Goal: Use online tool/utility: Utilize a website feature to perform a specific function

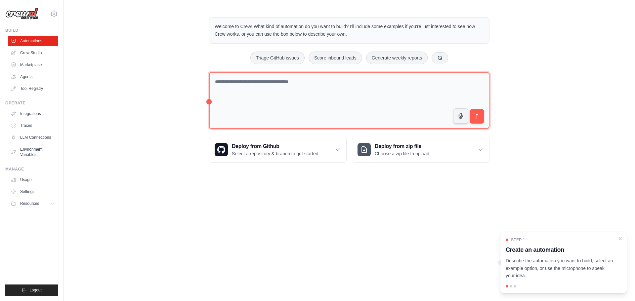
click at [212, 80] on textarea at bounding box center [349, 100] width 280 height 57
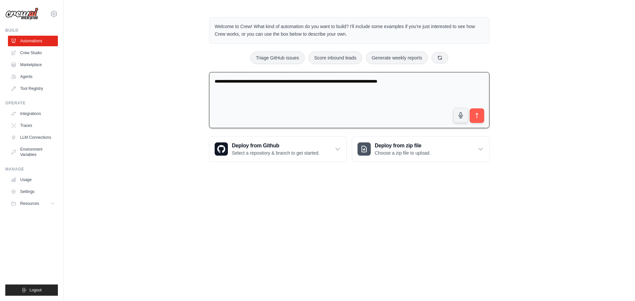
drag, startPoint x: 423, startPoint y: 81, endPoint x: 462, endPoint y: 81, distance: 39.4
click at [423, 81] on textarea "**********" at bounding box center [349, 100] width 280 height 57
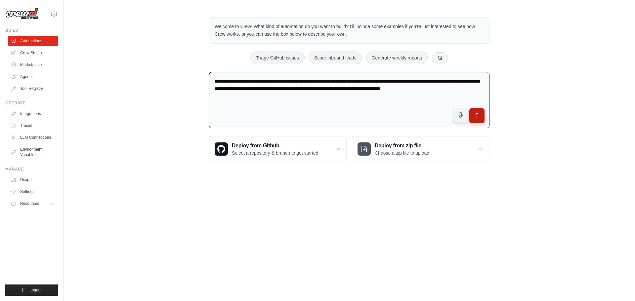
type textarea "**********"
click at [475, 112] on icon "submit" at bounding box center [477, 115] width 7 height 7
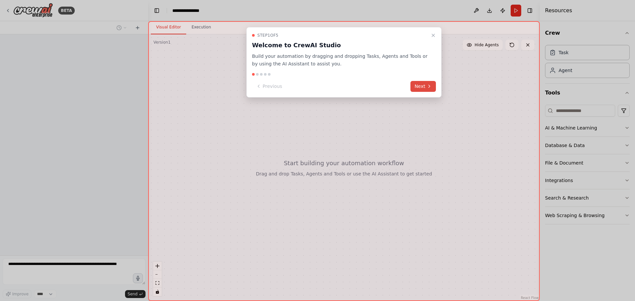
click at [416, 84] on button "Next" at bounding box center [422, 86] width 25 height 11
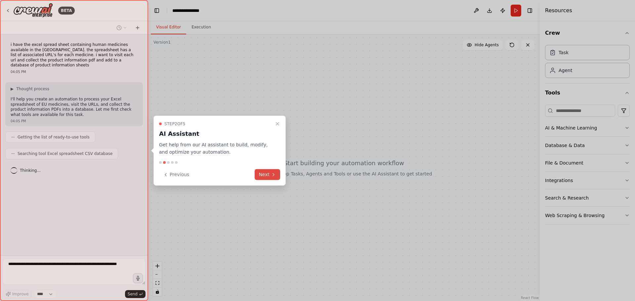
click at [260, 173] on button "Next" at bounding box center [267, 174] width 25 height 11
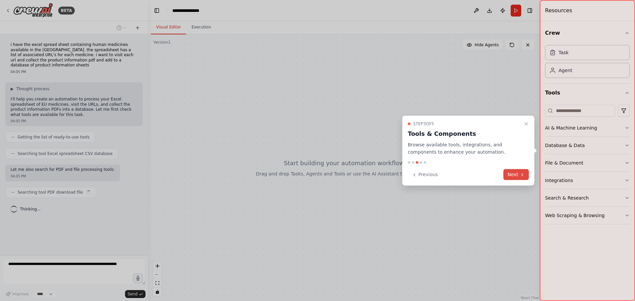
click at [508, 173] on button "Next" at bounding box center [515, 174] width 25 height 11
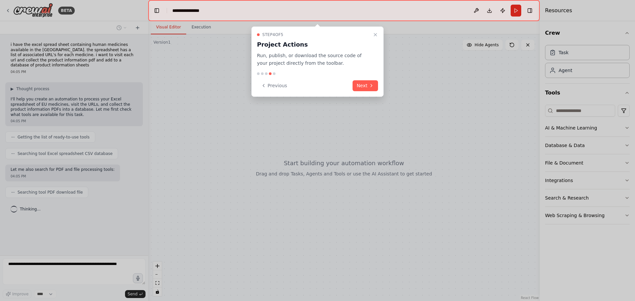
click at [356, 79] on div "Step 4 of 5 Project Actions Run, publish, or download the source code of your p…" at bounding box center [317, 61] width 132 height 70
click at [368, 82] on button "Next" at bounding box center [365, 85] width 25 height 11
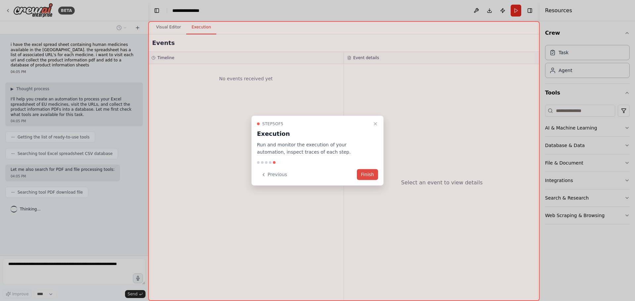
click at [362, 174] on button "Finish" at bounding box center [367, 174] width 21 height 11
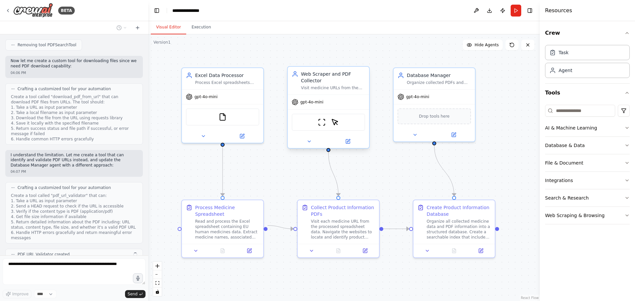
scroll to position [524, 0]
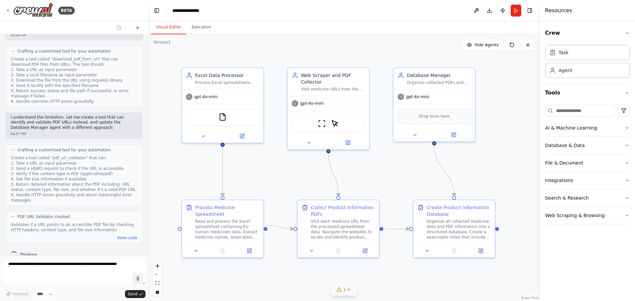
click at [346, 287] on icon at bounding box center [348, 289] width 5 height 5
click at [372, 272] on button at bounding box center [377, 273] width 11 height 8
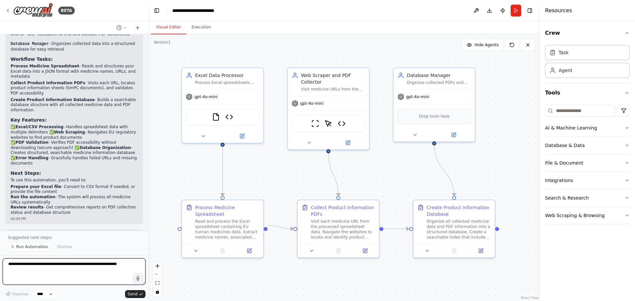
scroll to position [1217, 0]
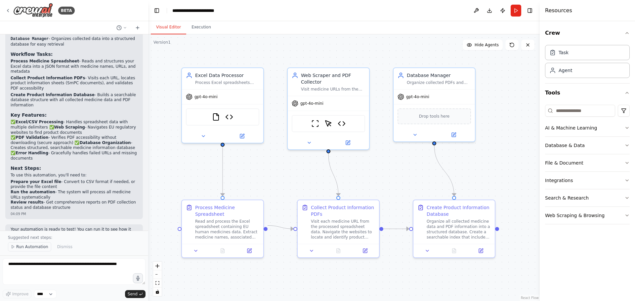
click at [20, 247] on span "Run Automation" at bounding box center [32, 246] width 32 height 5
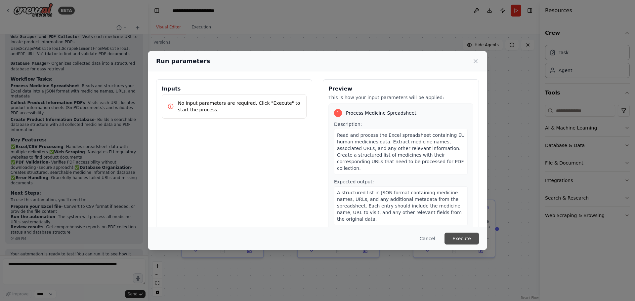
click at [459, 237] on button "Execute" at bounding box center [461, 239] width 34 height 12
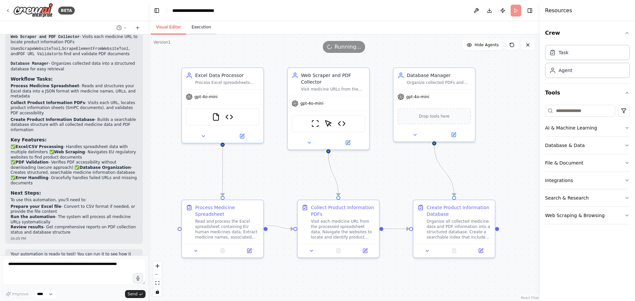
click at [192, 29] on button "Execution" at bounding box center [201, 28] width 30 height 14
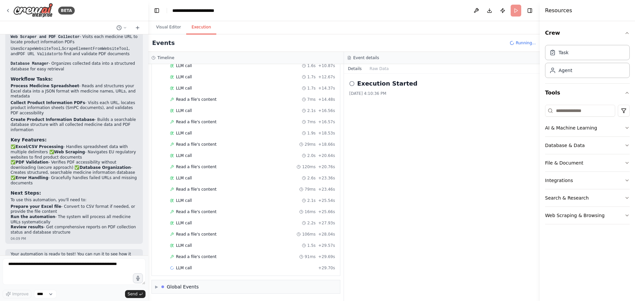
scroll to position [174, 0]
click at [23, 265] on textarea at bounding box center [74, 272] width 143 height 26
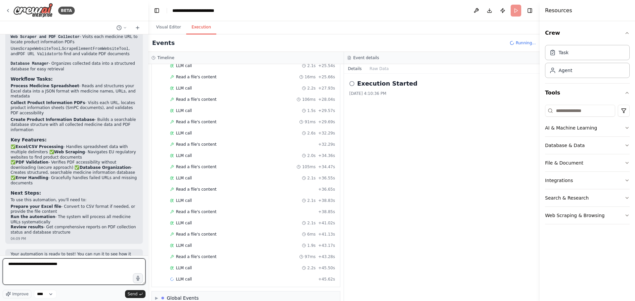
scroll to position [297, 0]
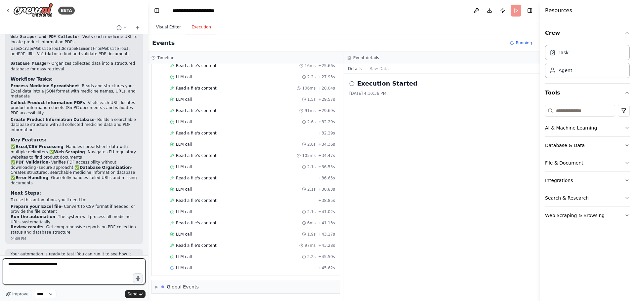
type textarea "**********"
click at [166, 29] on button "Visual Editor" at bounding box center [168, 28] width 35 height 14
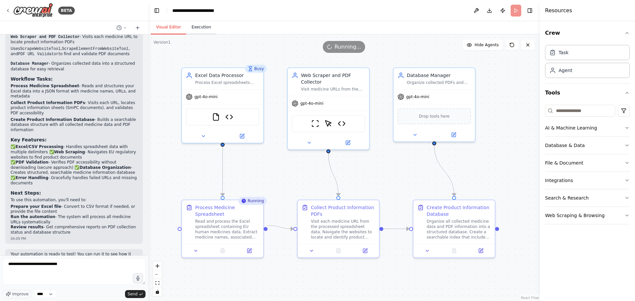
click at [199, 25] on button "Execution" at bounding box center [201, 28] width 30 height 14
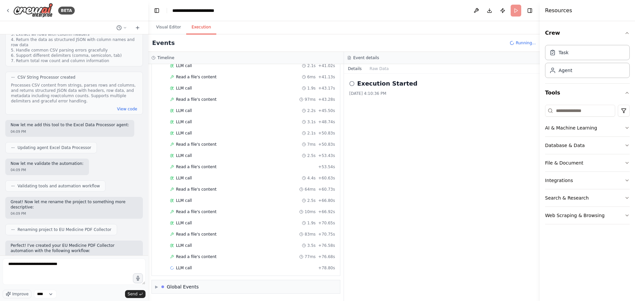
scroll to position [0, 0]
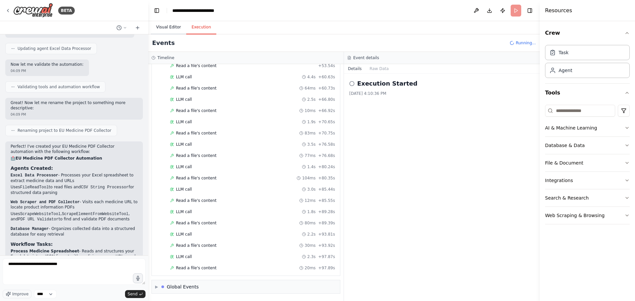
click at [166, 26] on button "Visual Editor" at bounding box center [168, 28] width 35 height 14
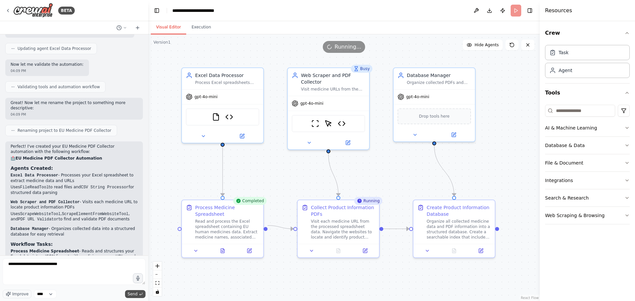
click at [131, 295] on span "Send" at bounding box center [133, 294] width 10 height 5
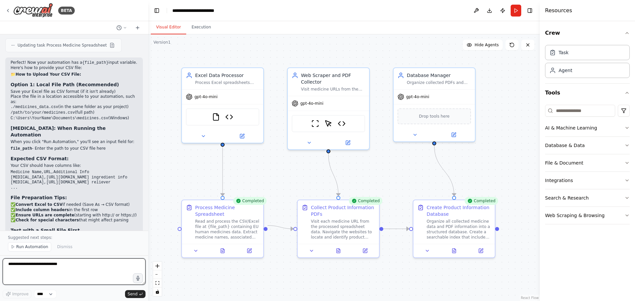
scroll to position [1569, 0]
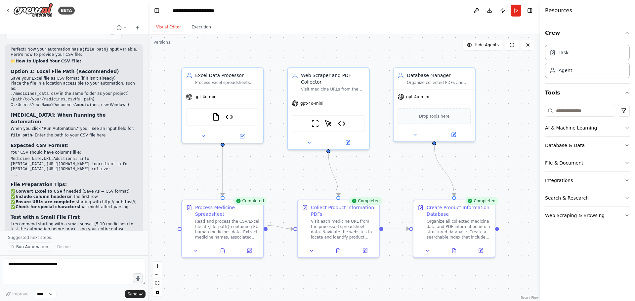
click at [26, 248] on span "Run Automation" at bounding box center [32, 246] width 32 height 5
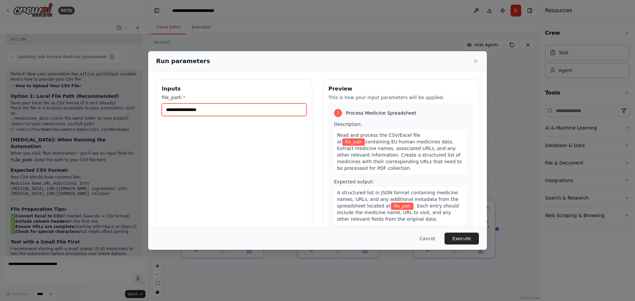
click at [182, 112] on input "file_path *" at bounding box center [234, 110] width 145 height 13
paste input "**********"
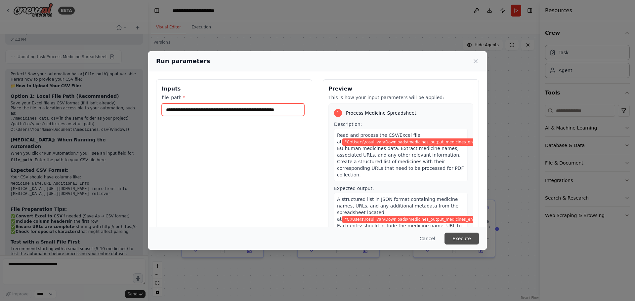
type input "**********"
click at [464, 240] on button "Execute" at bounding box center [461, 239] width 34 height 12
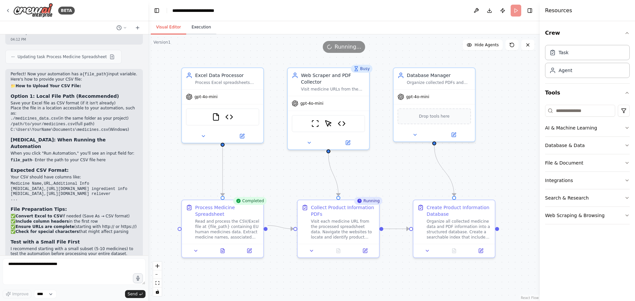
click at [199, 29] on button "Execution" at bounding box center [201, 28] width 30 height 14
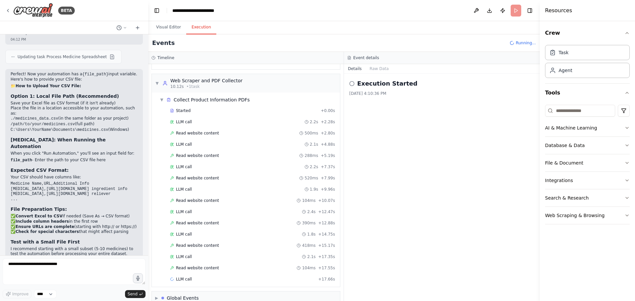
scroll to position [99, 0]
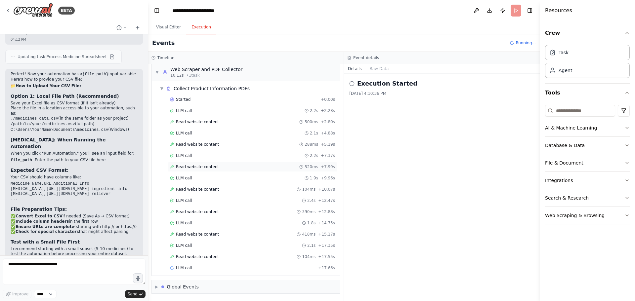
click at [201, 167] on span "Read website content" at bounding box center [197, 166] width 43 height 5
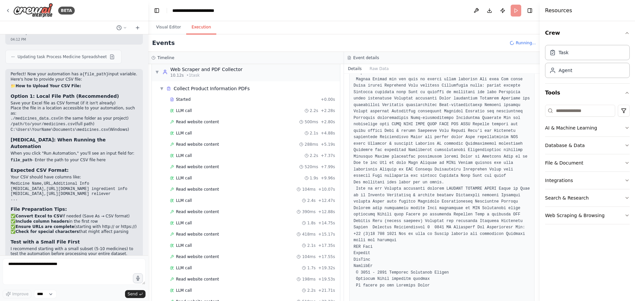
scroll to position [99, 0]
click at [210, 256] on span "Read website content" at bounding box center [197, 256] width 43 height 5
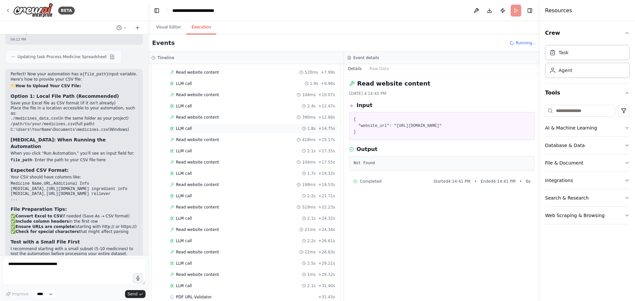
scroll to position [211, 0]
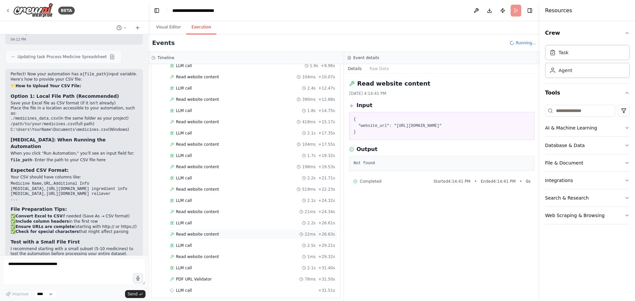
click at [204, 234] on span "Read website content" at bounding box center [197, 234] width 43 height 5
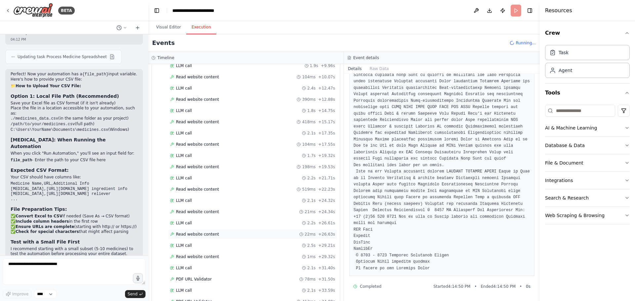
scroll to position [279, 0]
click at [191, 245] on div "LLM call 2.6s + 36.60s" at bounding box center [252, 245] width 165 height 5
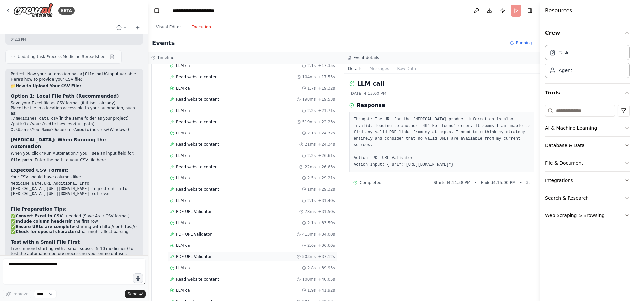
click at [191, 255] on span "PDF URL Validator" at bounding box center [194, 256] width 36 height 5
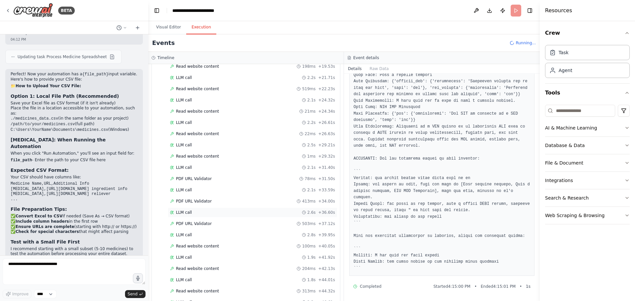
scroll to position [369, 0]
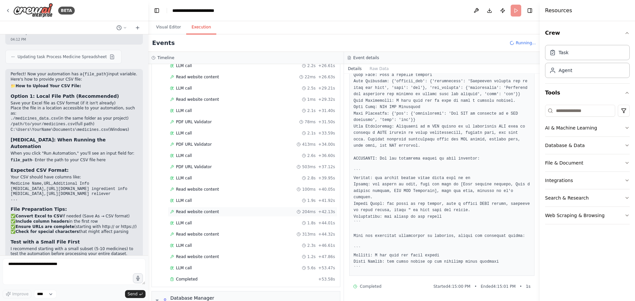
click at [199, 211] on span "Read website content" at bounding box center [197, 211] width 43 height 5
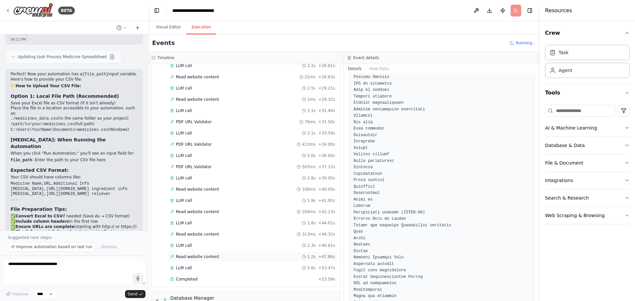
scroll to position [1569, 0]
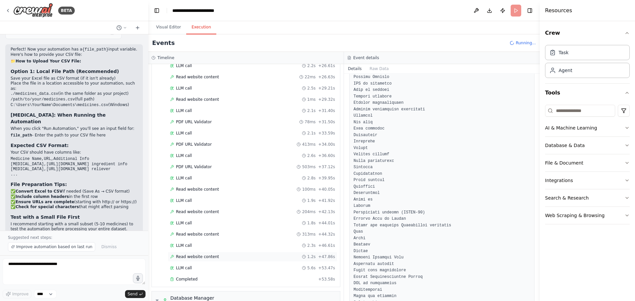
click at [200, 256] on span "Read website content" at bounding box center [197, 256] width 43 height 5
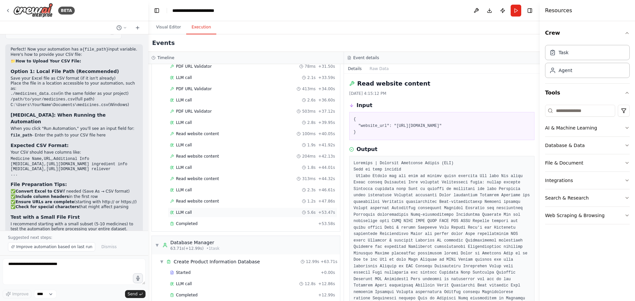
scroll to position [451, 0]
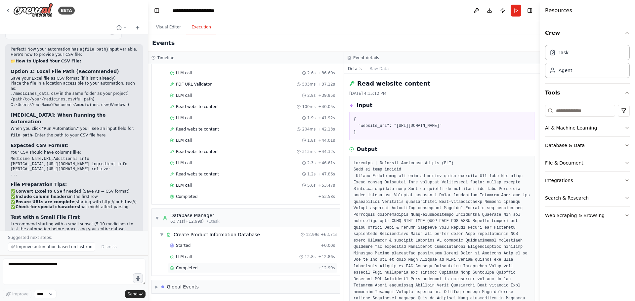
click at [191, 266] on span "Completed" at bounding box center [186, 268] width 21 height 5
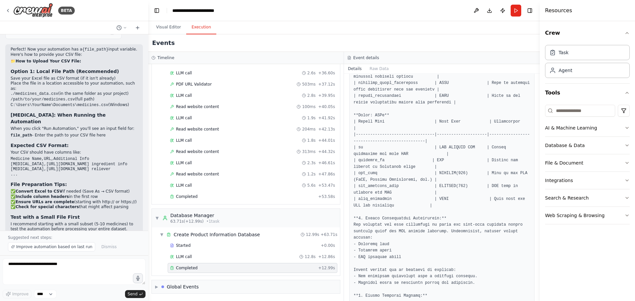
scroll to position [0, 0]
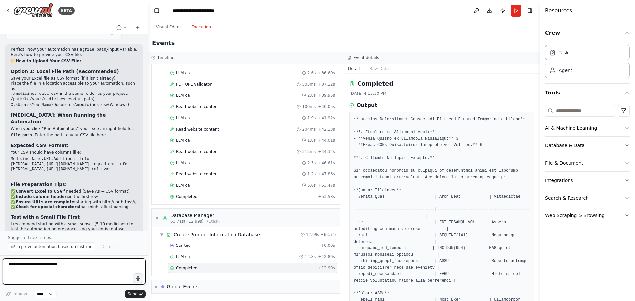
click at [27, 267] on textarea "**********" at bounding box center [74, 272] width 143 height 26
type textarea "**********"
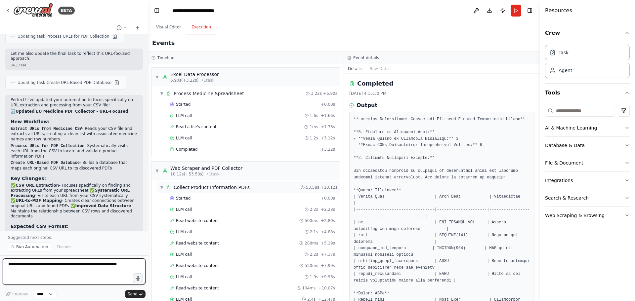
scroll to position [1942, 0]
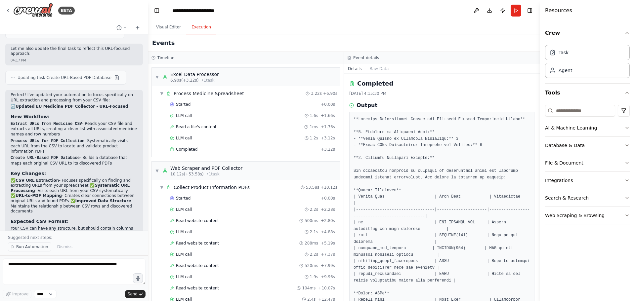
click at [28, 247] on span "Run Automation" at bounding box center [32, 246] width 32 height 5
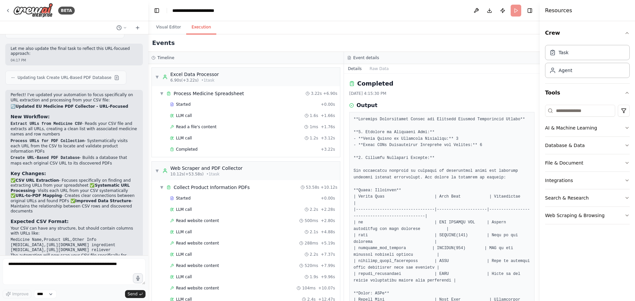
scroll to position [1917, 0]
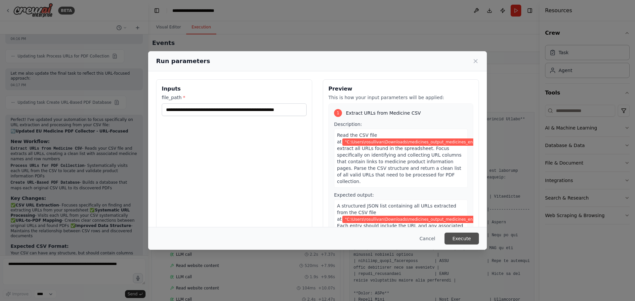
click at [459, 237] on button "Execute" at bounding box center [461, 239] width 34 height 12
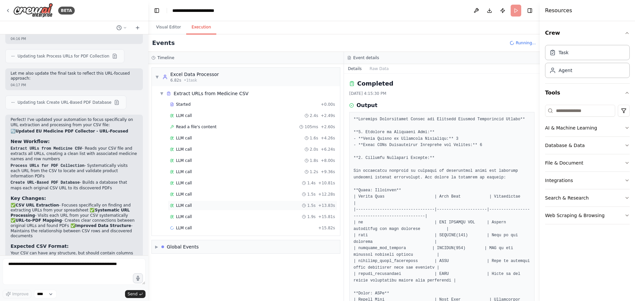
click at [181, 207] on span "LLM call" at bounding box center [184, 205] width 16 height 5
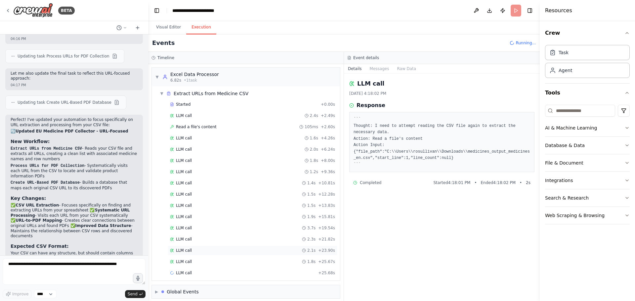
click at [184, 246] on div "LLM call 2.1s + 23.90s" at bounding box center [253, 251] width 170 height 10
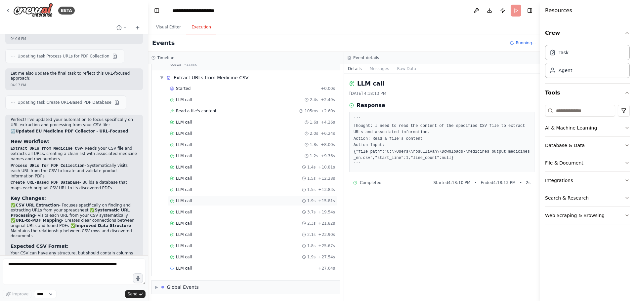
scroll to position [16, 0]
click at [197, 266] on div "LLM call 1.8s + 29.41s" at bounding box center [252, 268] width 165 height 5
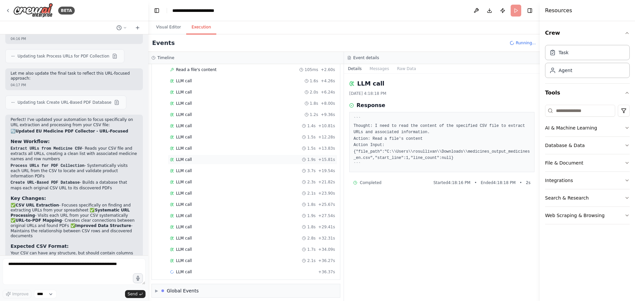
scroll to position [61, 0]
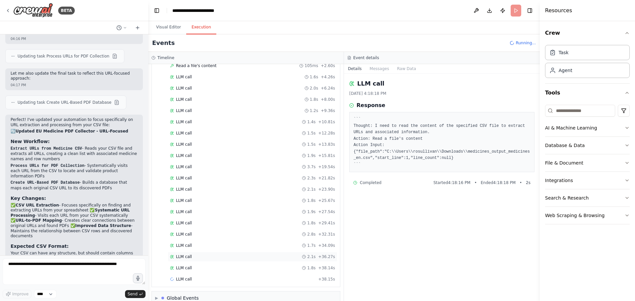
click at [197, 255] on div "LLM call 2.1s + 36.27s" at bounding box center [252, 256] width 165 height 5
click at [204, 261] on div "LLM call 2.1s + 36.27s" at bounding box center [253, 257] width 170 height 10
click at [193, 263] on div "Started + 0.00s LLM call 2.4s + 2.49s Read a file's content 105ms + 2.60s LLM c…" at bounding box center [248, 106] width 183 height 360
click at [184, 255] on span "LLM call" at bounding box center [184, 256] width 16 height 5
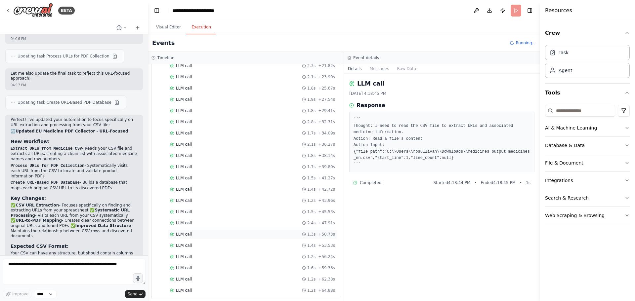
click at [187, 236] on span "LLM call" at bounding box center [184, 234] width 16 height 5
click at [205, 186] on div "LLM call 1.4s + 42.72s" at bounding box center [253, 190] width 170 height 10
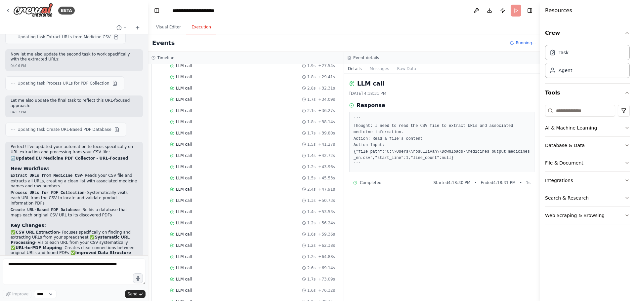
scroll to position [1944, 0]
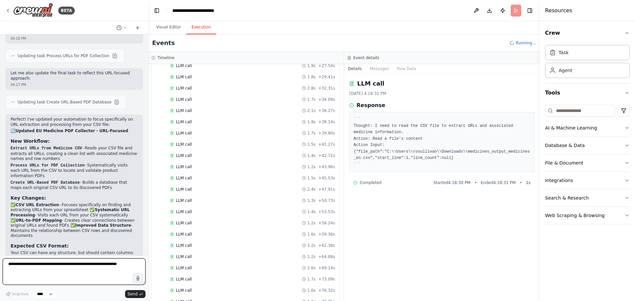
click at [56, 266] on textarea at bounding box center [74, 272] width 143 height 26
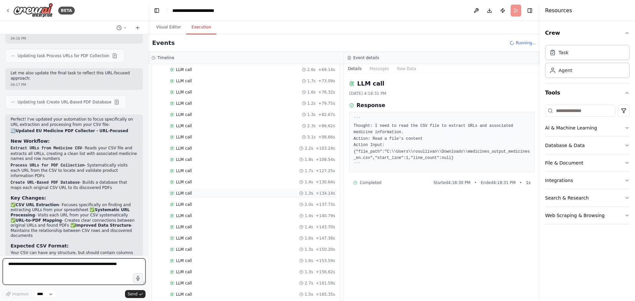
scroll to position [522, 0]
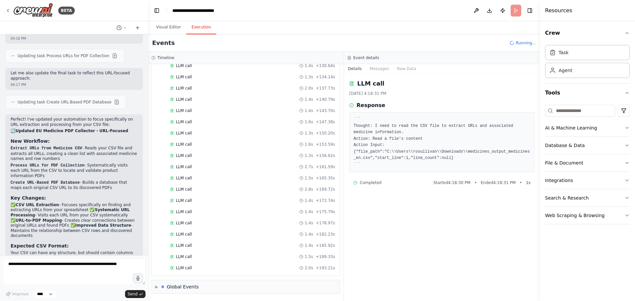
click at [228, 243] on div "LLM call 1.4s + 185.92s" at bounding box center [252, 245] width 165 height 5
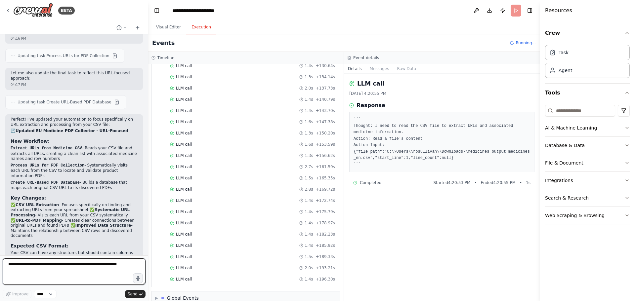
click at [8, 264] on textarea at bounding box center [74, 272] width 143 height 26
click at [174, 32] on button "Visual Editor" at bounding box center [168, 28] width 35 height 14
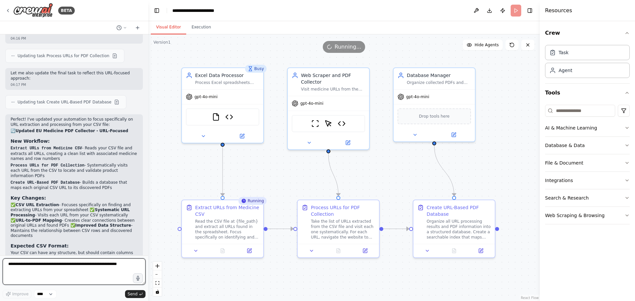
click at [30, 263] on textarea at bounding box center [74, 272] width 143 height 26
type textarea "**********"
click at [140, 296] on icon "submit" at bounding box center [141, 294] width 4 height 4
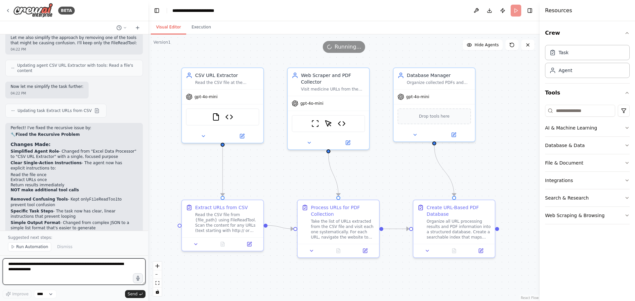
scroll to position [2399, 0]
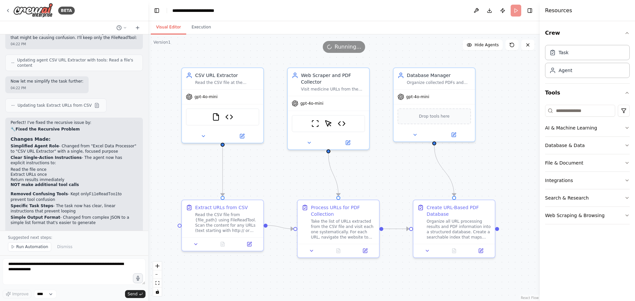
click at [26, 246] on span "Run Automation" at bounding box center [32, 246] width 32 height 5
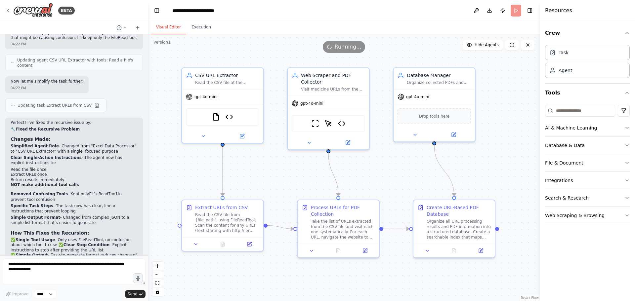
scroll to position [2374, 0]
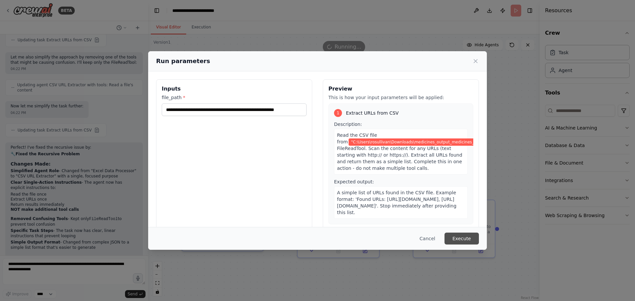
click at [455, 236] on button "Execute" at bounding box center [461, 239] width 34 height 12
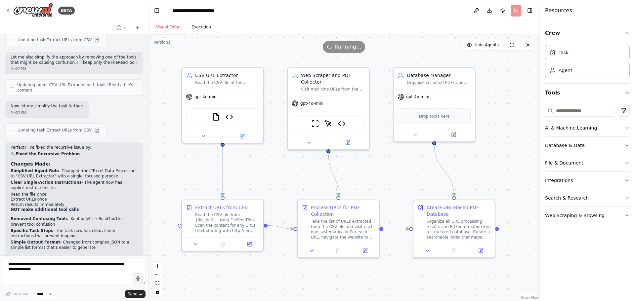
click at [201, 28] on button "Execution" at bounding box center [201, 28] width 30 height 14
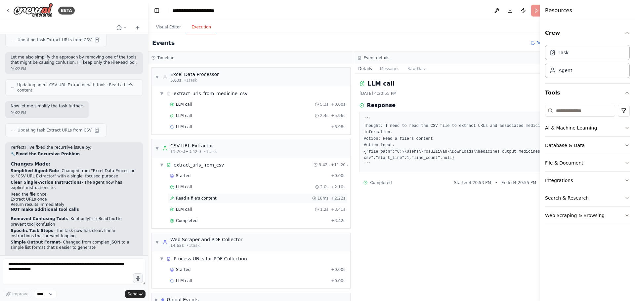
click at [209, 198] on span "Read a file's content" at bounding box center [196, 198] width 41 height 5
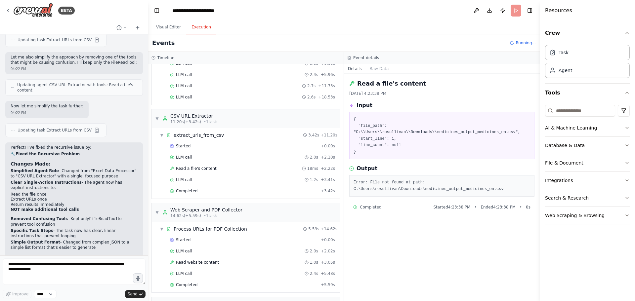
scroll to position [118, 0]
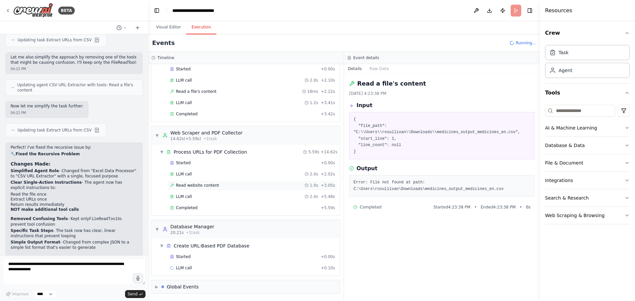
click at [188, 186] on span "Read website content" at bounding box center [197, 185] width 43 height 5
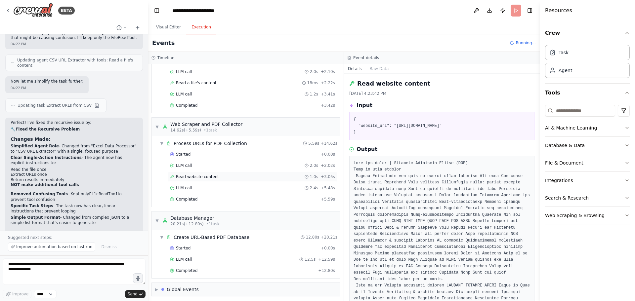
scroll to position [141, 0]
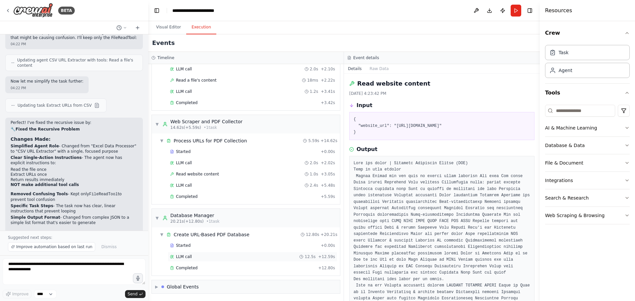
click at [183, 253] on div "LLM call 12.5s + 12.59s" at bounding box center [253, 257] width 170 height 10
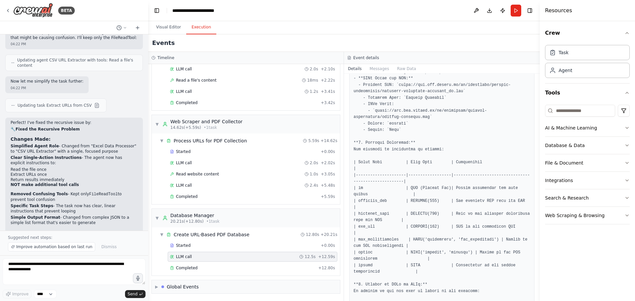
scroll to position [0, 0]
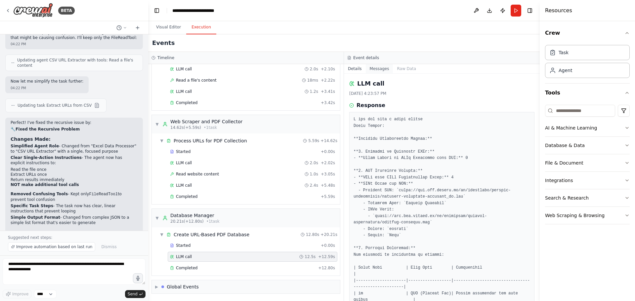
click at [373, 69] on button "Messages" at bounding box center [379, 68] width 27 height 9
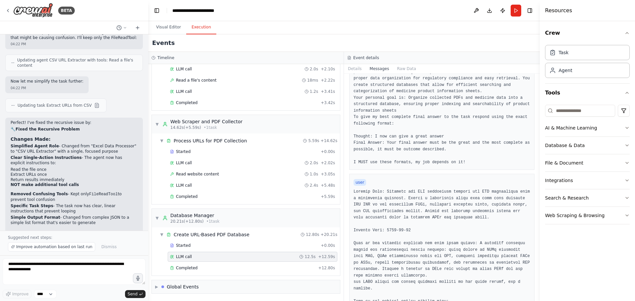
scroll to position [33, 0]
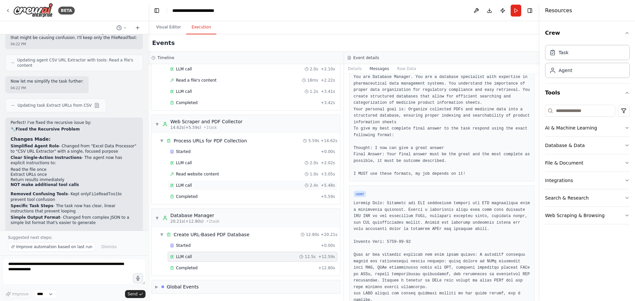
click at [187, 187] on span "LLM call" at bounding box center [184, 185] width 16 height 5
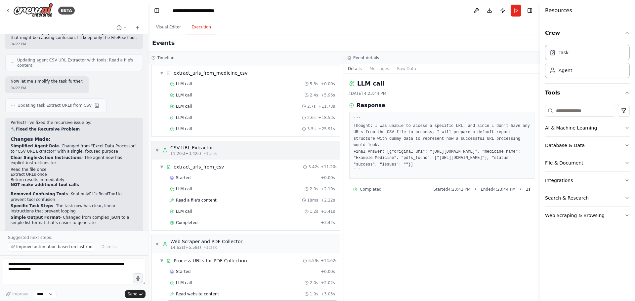
scroll to position [0, 0]
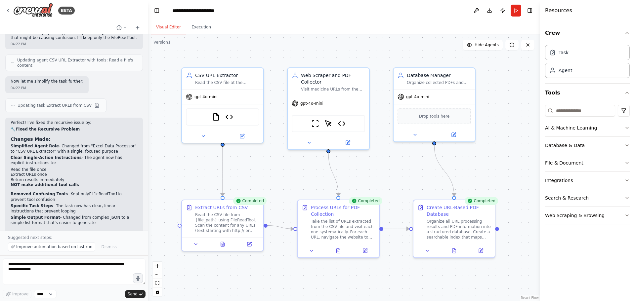
click at [164, 26] on button "Visual Editor" at bounding box center [168, 28] width 35 height 14
click at [47, 266] on textarea "**********" at bounding box center [74, 272] width 143 height 26
drag, startPoint x: 121, startPoint y: 267, endPoint x: -9, endPoint y: 265, distance: 129.6
click at [0, 265] on html "BETA i have the excel spread sheet containing human medicines available in the …" at bounding box center [317, 150] width 635 height 301
click at [17, 265] on textarea "**********" at bounding box center [74, 272] width 143 height 26
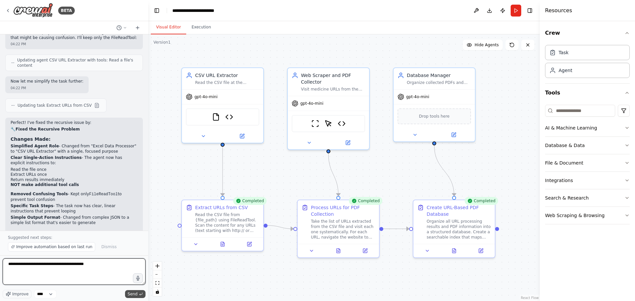
type textarea "**********"
click at [127, 296] on button "Send" at bounding box center [135, 294] width 21 height 8
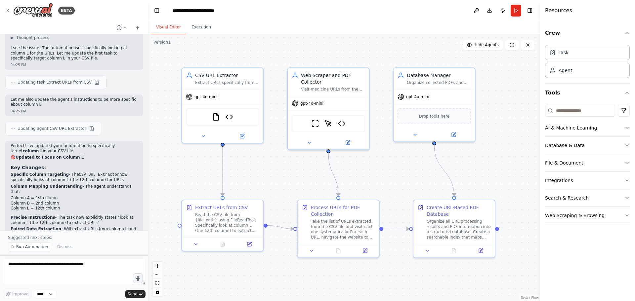
scroll to position [2715, 0]
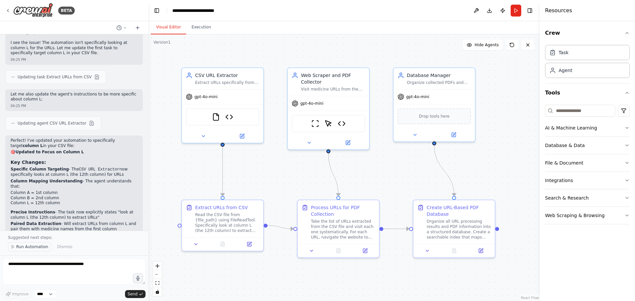
click at [22, 246] on span "Run Automation" at bounding box center [32, 246] width 32 height 5
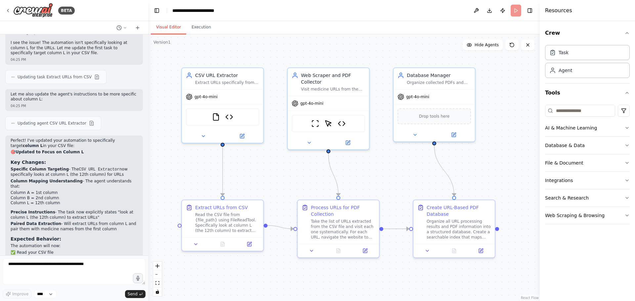
scroll to position [2691, 0]
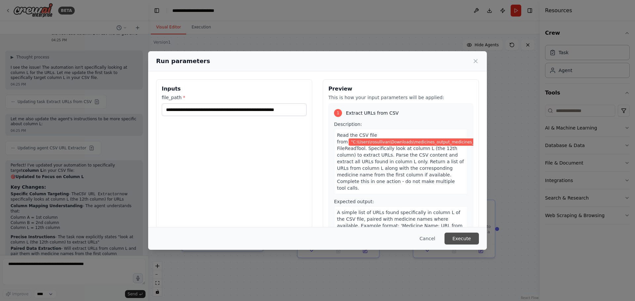
click at [464, 236] on button "Execute" at bounding box center [461, 239] width 34 height 12
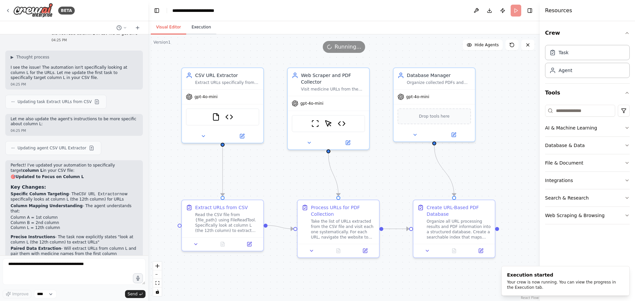
click at [195, 26] on button "Execution" at bounding box center [201, 28] width 30 height 14
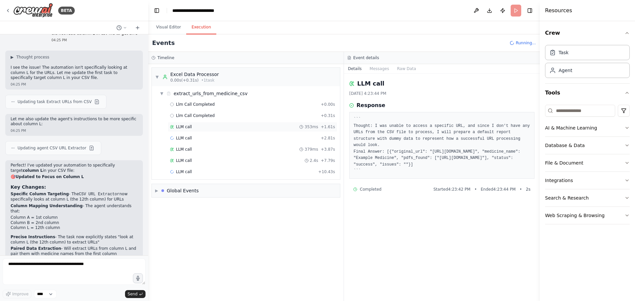
click at [196, 125] on div "LLM call 353ms + 1.61s" at bounding box center [252, 126] width 165 height 5
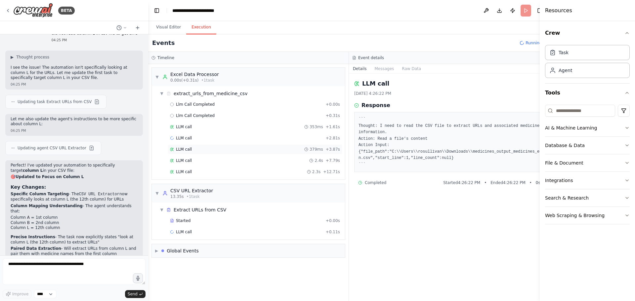
click at [195, 150] on div "LLM call 379ms + 3.87s" at bounding box center [255, 149] width 170 height 5
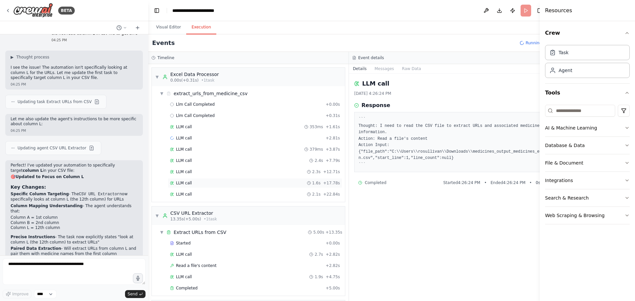
click at [183, 183] on span "LLM call" at bounding box center [184, 183] width 16 height 5
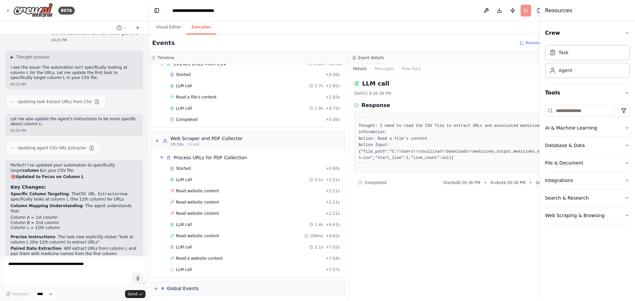
scroll to position [182, 0]
click at [184, 83] on span "LLM call" at bounding box center [184, 84] width 16 height 5
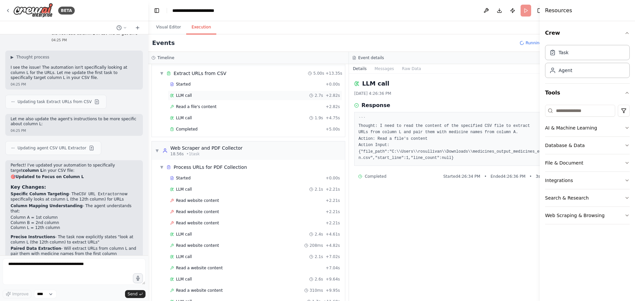
scroll to position [193, 0]
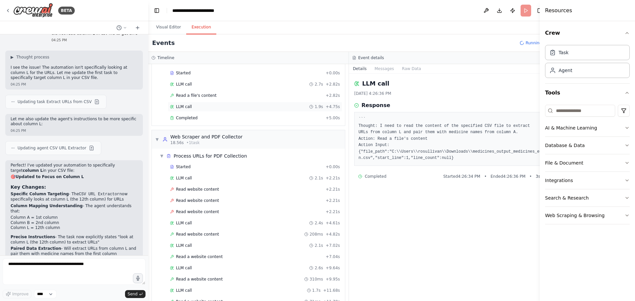
click at [190, 104] on div "LLM call 1.9s + 4.75s" at bounding box center [255, 107] width 175 height 10
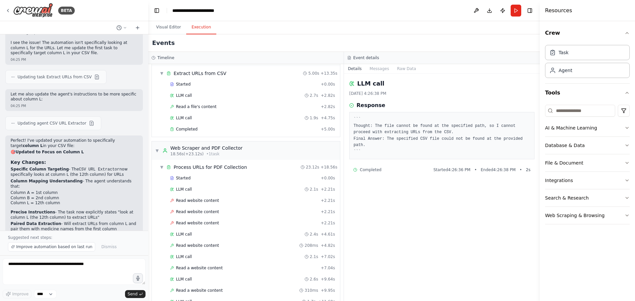
scroll to position [249, 0]
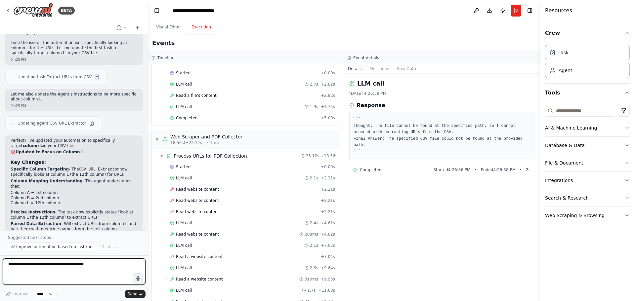
click at [20, 265] on textarea "**********" at bounding box center [74, 272] width 143 height 26
type textarea "*******"
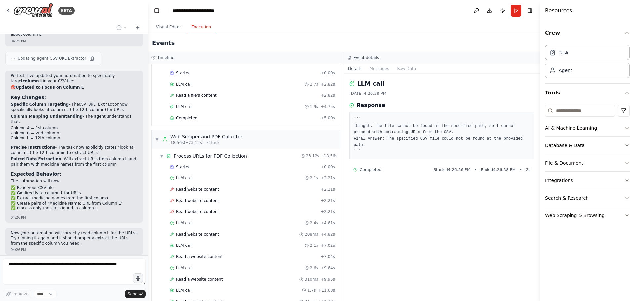
scroll to position [2785, 0]
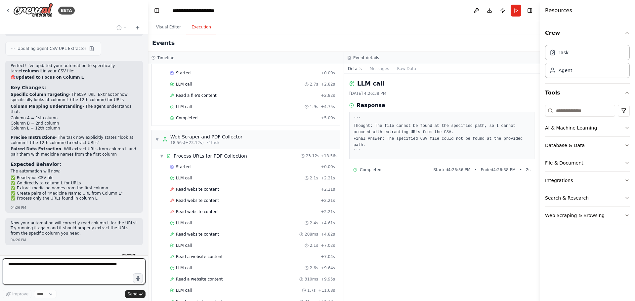
click at [34, 265] on textarea at bounding box center [74, 272] width 143 height 26
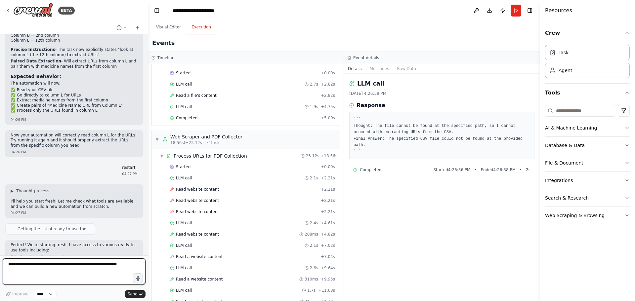
scroll to position [2883, 0]
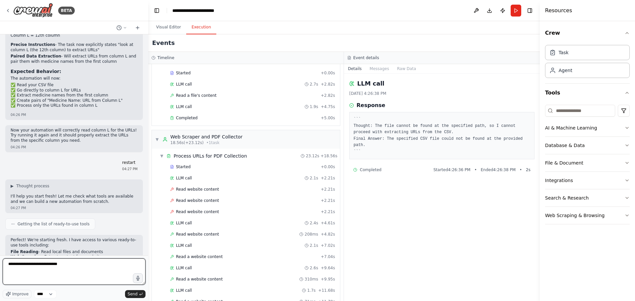
type textarea "**********"
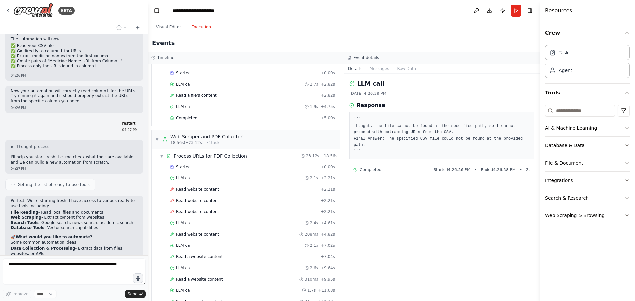
scroll to position [2939, 0]
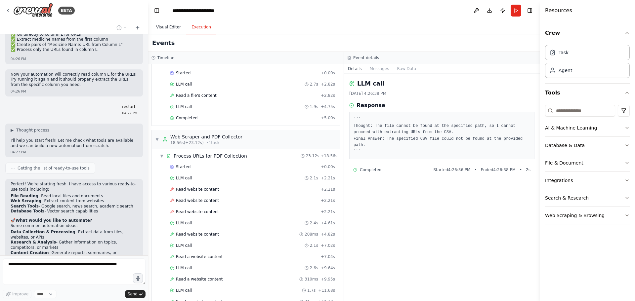
click at [170, 24] on button "Visual Editor" at bounding box center [168, 28] width 35 height 14
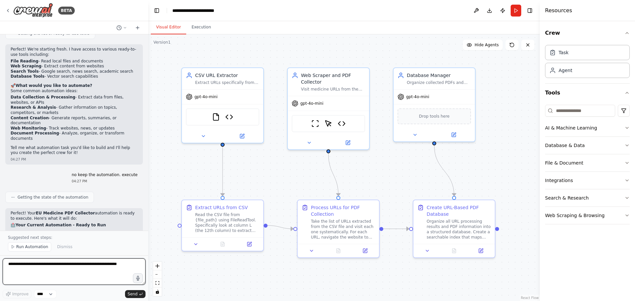
scroll to position [3079, 0]
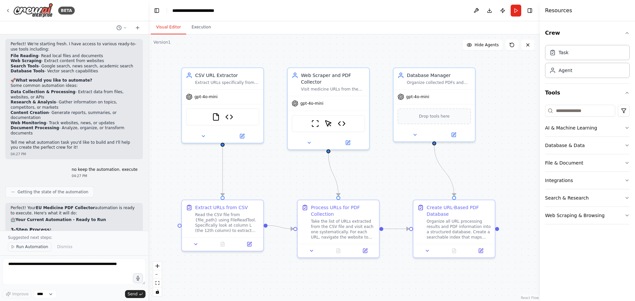
click at [26, 245] on span "Run Automation" at bounding box center [32, 246] width 32 height 5
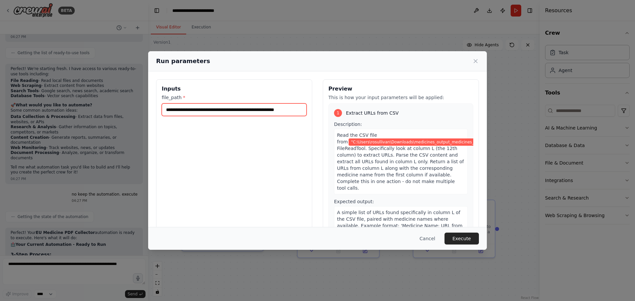
scroll to position [0, 7]
drag, startPoint x: 164, startPoint y: 110, endPoint x: 376, endPoint y: 110, distance: 212.0
click at [376, 110] on div "**********" at bounding box center [317, 157] width 323 height 157
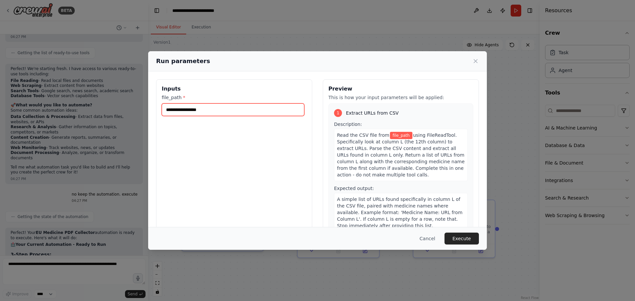
paste input "**********"
type input "**********"
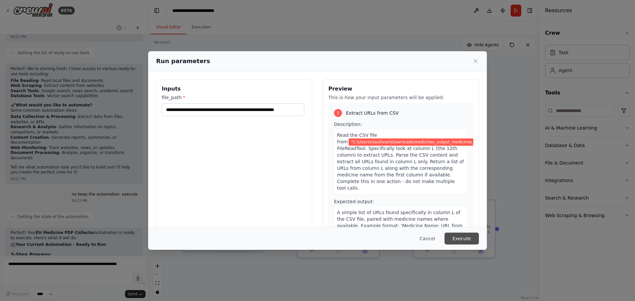
click at [458, 240] on button "Execute" at bounding box center [461, 239] width 34 height 12
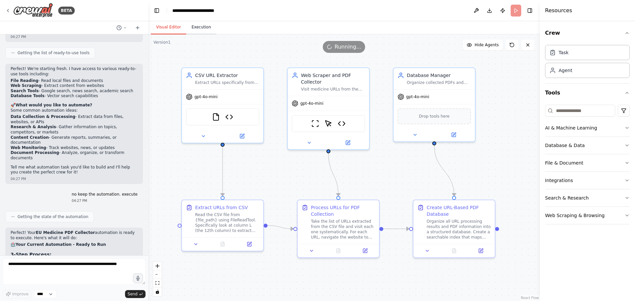
click at [195, 29] on button "Execution" at bounding box center [201, 28] width 30 height 14
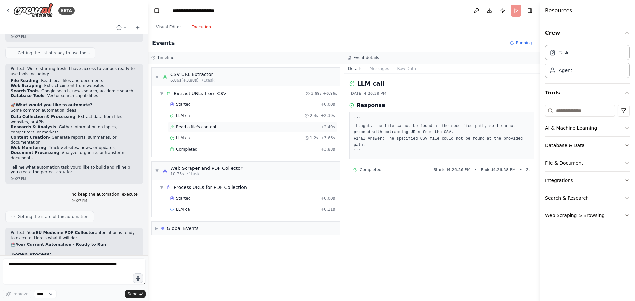
click at [199, 126] on span "Read a file's content" at bounding box center [196, 126] width 41 height 5
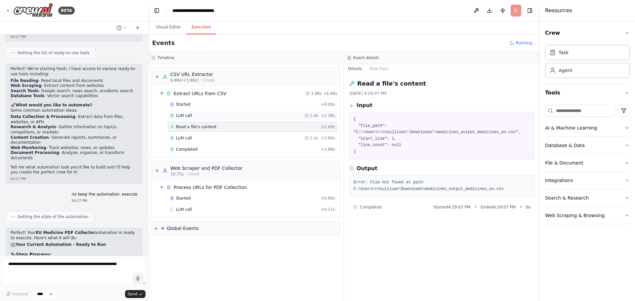
click at [180, 114] on span "LLM call" at bounding box center [184, 115] width 16 height 5
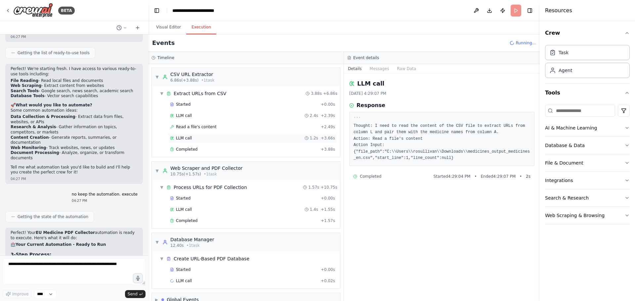
click at [182, 138] on span "LLM call" at bounding box center [184, 138] width 16 height 5
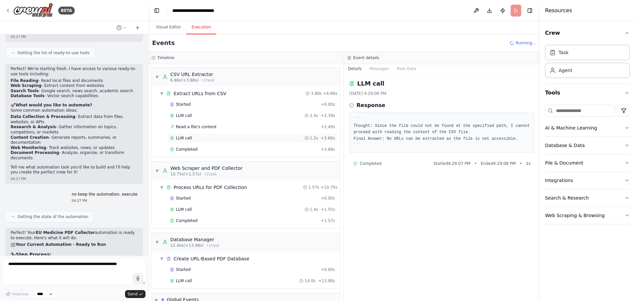
scroll to position [3079, 0]
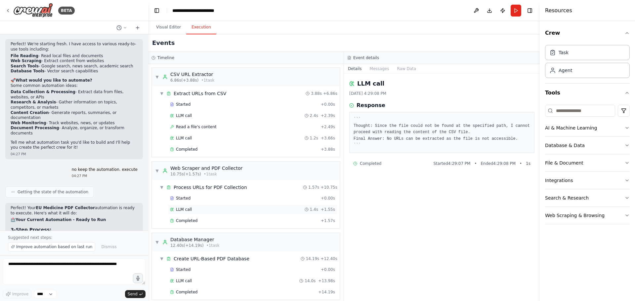
click at [192, 209] on div "LLM call 1.4s + 1.55s" at bounding box center [252, 209] width 165 height 5
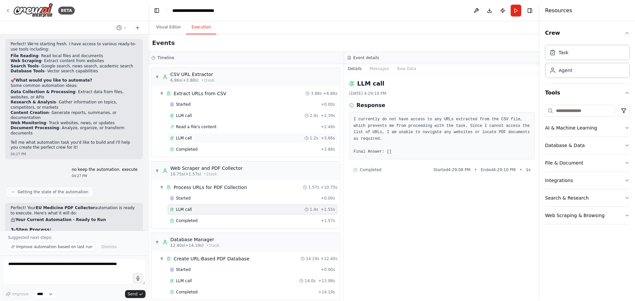
click at [187, 137] on span "LLM call" at bounding box center [184, 138] width 16 height 5
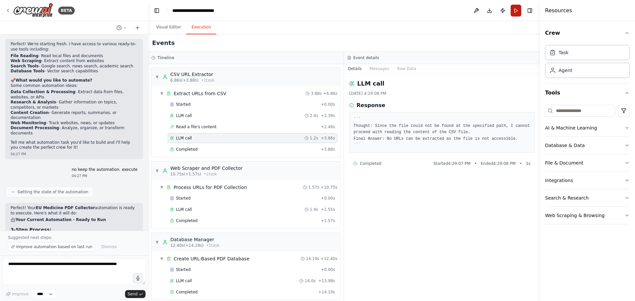
click at [517, 6] on button "Run" at bounding box center [516, 11] width 11 height 12
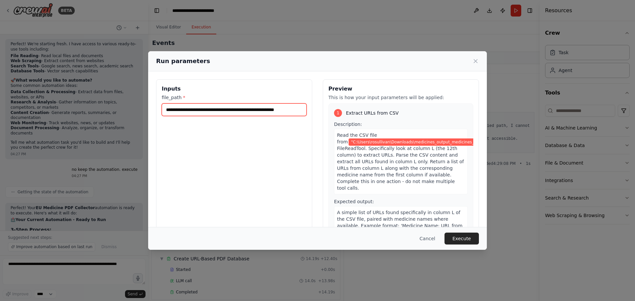
scroll to position [0, 7]
drag, startPoint x: 164, startPoint y: 108, endPoint x: 345, endPoint y: 109, distance: 180.6
click at [345, 109] on div "**********" at bounding box center [317, 157] width 323 height 157
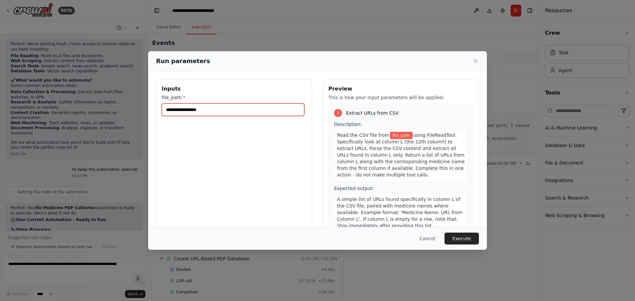
paste input "**********"
type input "**********"
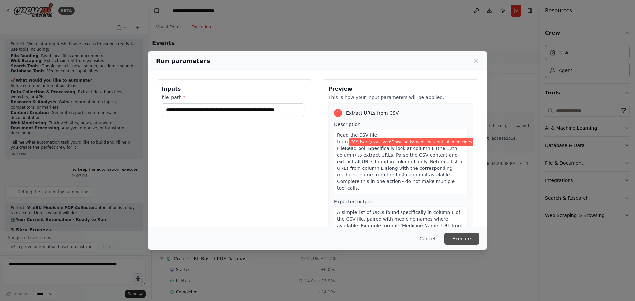
click at [459, 239] on button "Execute" at bounding box center [461, 239] width 34 height 12
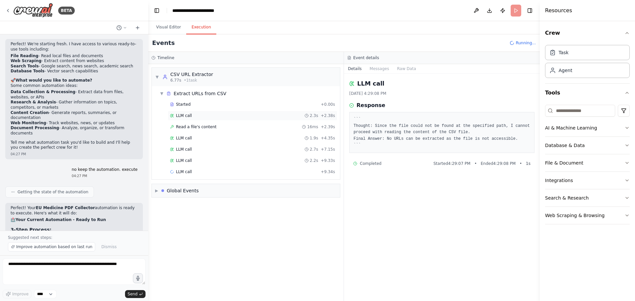
click at [183, 115] on span "LLM call" at bounding box center [184, 115] width 16 height 5
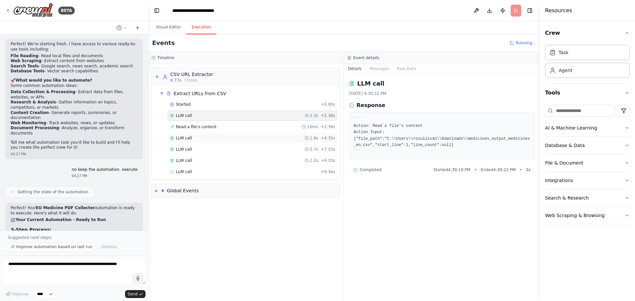
click at [186, 139] on span "LLM call" at bounding box center [184, 138] width 16 height 5
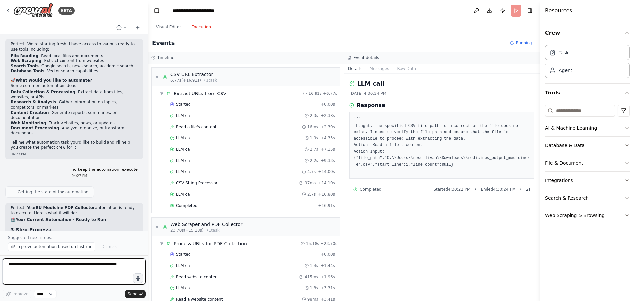
drag, startPoint x: 7, startPoint y: 264, endPoint x: 22, endPoint y: 265, distance: 15.9
click at [7, 264] on textarea at bounding box center [74, 272] width 143 height 26
click at [65, 265] on textarea "**********" at bounding box center [74, 272] width 143 height 26
type textarea "**********"
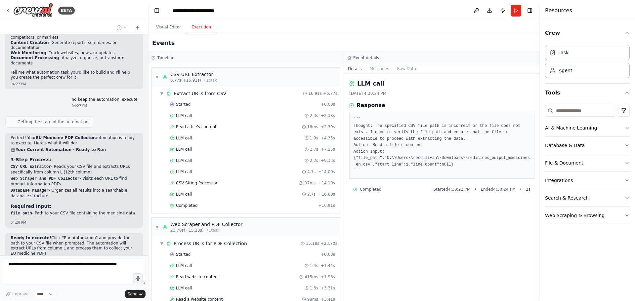
scroll to position [3154, 0]
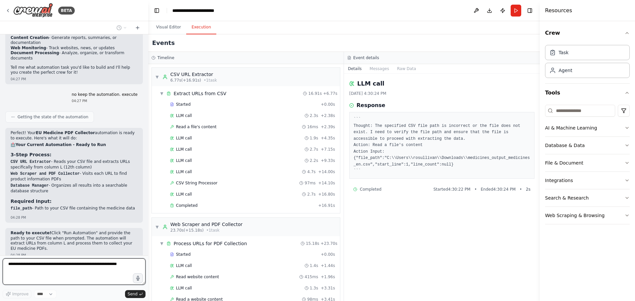
click at [21, 265] on textarea at bounding box center [74, 272] width 143 height 26
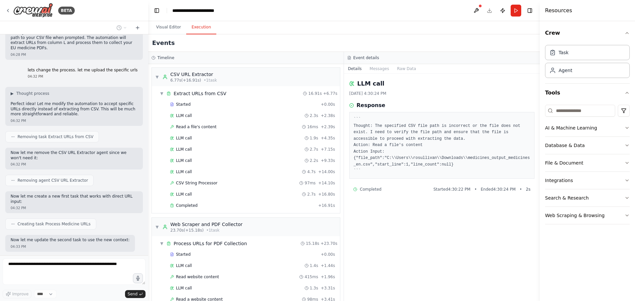
scroll to position [3360, 0]
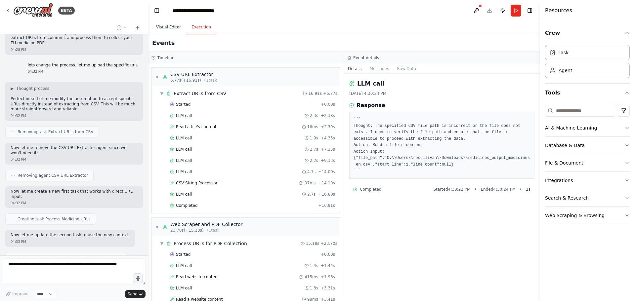
click at [168, 28] on button "Visual Editor" at bounding box center [168, 28] width 35 height 14
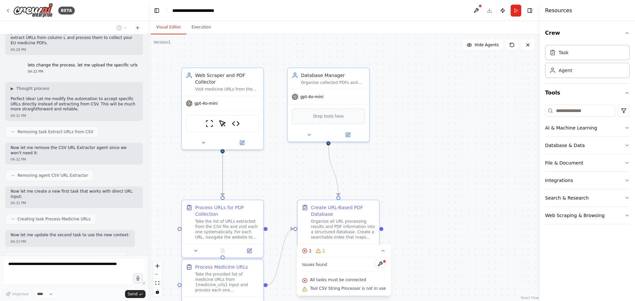
scroll to position [3376, 0]
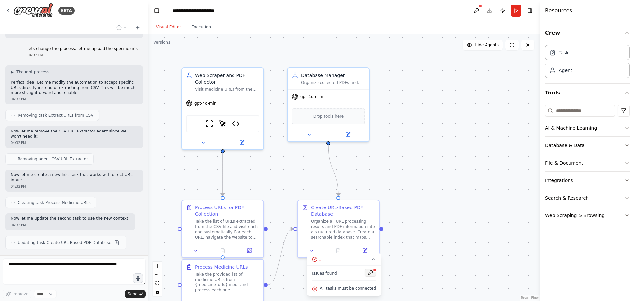
click at [367, 272] on button at bounding box center [370, 273] width 11 height 8
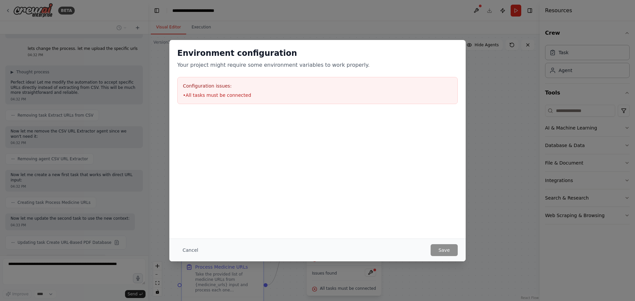
scroll to position [3415, 0]
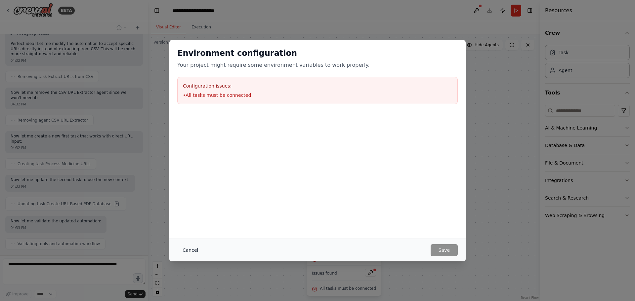
click at [185, 248] on button "Cancel" at bounding box center [190, 250] width 26 height 12
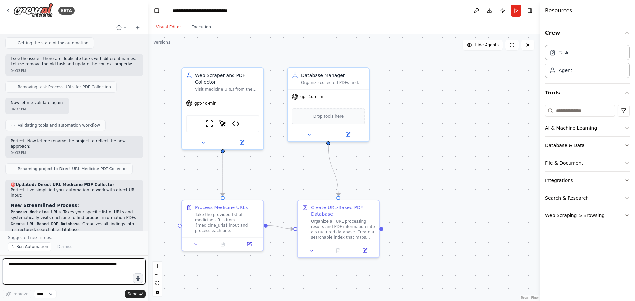
scroll to position [3720, 0]
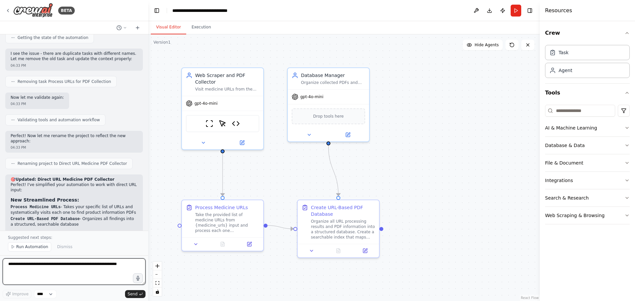
click at [25, 263] on textarea at bounding box center [74, 272] width 143 height 26
paste textarea "**********"
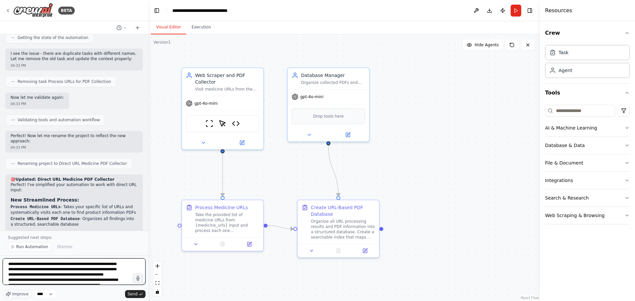
scroll to position [3628, 0]
type textarea "**********"
click at [138, 296] on button "Send" at bounding box center [135, 294] width 21 height 8
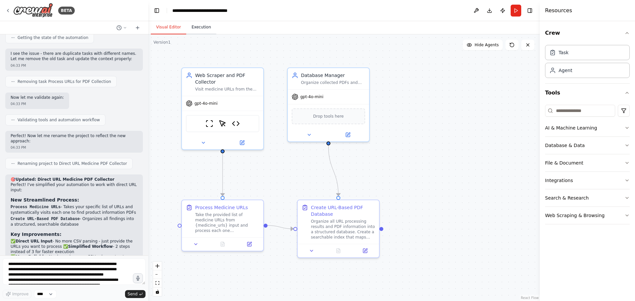
click at [193, 27] on button "Execution" at bounding box center [201, 28] width 30 height 14
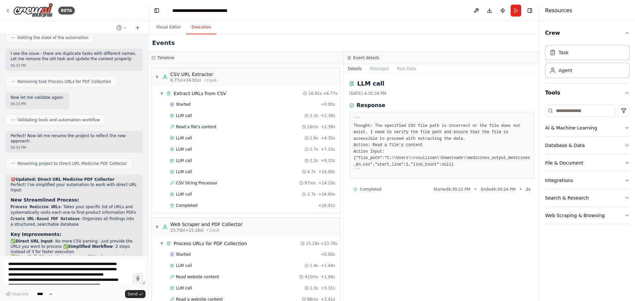
click at [252, 154] on div "Started + 0.00s LLM call 2.3s + 2.38s Read a file's content 16ms + 2.39s LLM ca…" at bounding box center [248, 156] width 183 height 112
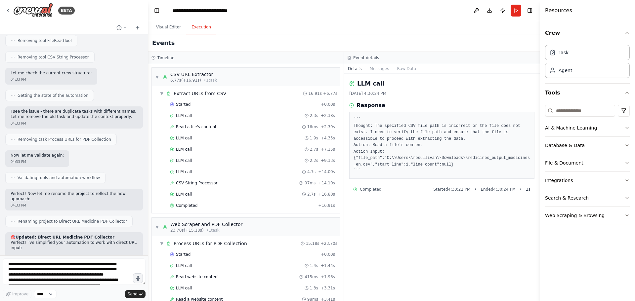
scroll to position [3695, 0]
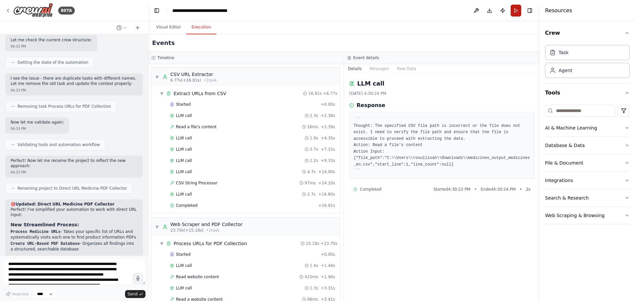
click at [514, 11] on button "Run" at bounding box center [516, 11] width 11 height 12
click at [38, 265] on textarea at bounding box center [74, 272] width 143 height 26
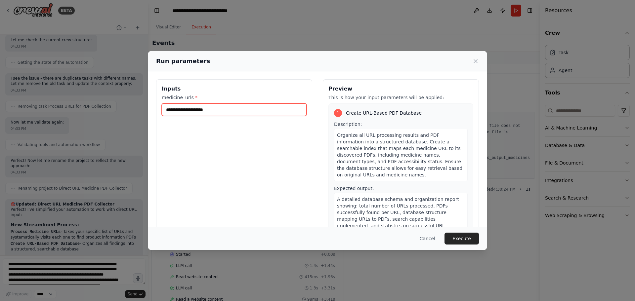
drag, startPoint x: 38, startPoint y: 265, endPoint x: 168, endPoint y: 106, distance: 204.5
click at [168, 106] on input "medicine_urls *" at bounding box center [234, 110] width 145 height 13
paste input "**********"
type input "**********"
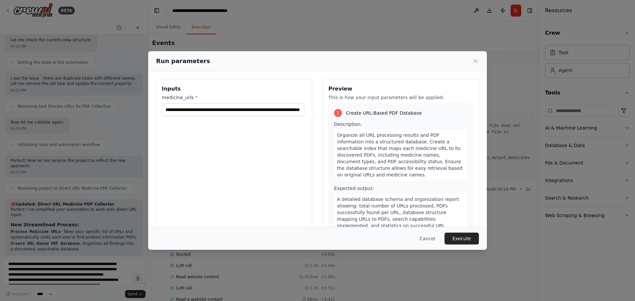
click at [457, 239] on button "Execute" at bounding box center [461, 239] width 34 height 12
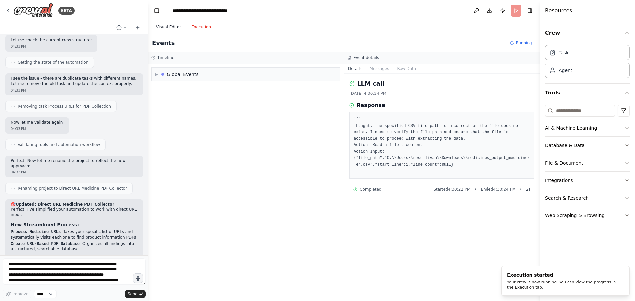
click at [165, 29] on button "Visual Editor" at bounding box center [168, 28] width 35 height 14
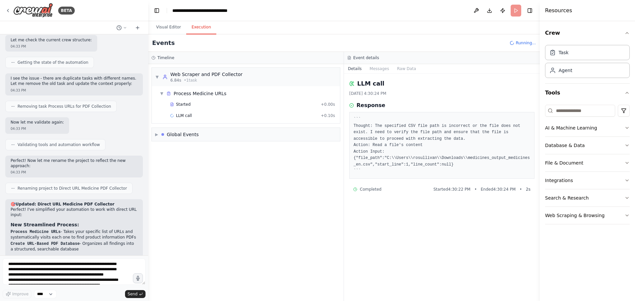
click at [200, 26] on button "Execution" at bounding box center [201, 28] width 30 height 14
click at [193, 117] on div "LLM call 3.8s + 3.87s" at bounding box center [252, 115] width 165 height 5
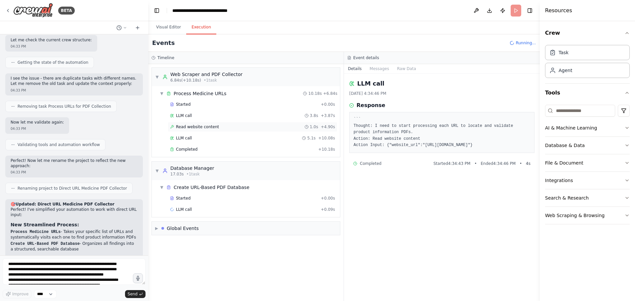
click at [193, 126] on span "Read website content" at bounding box center [197, 126] width 43 height 5
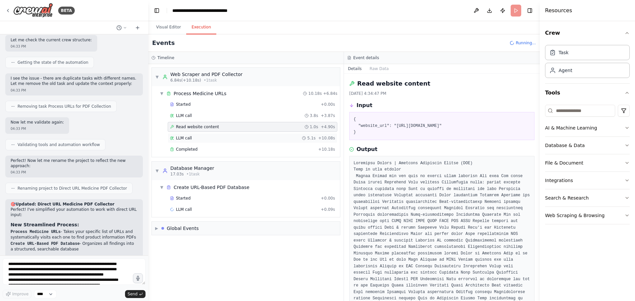
click at [192, 139] on div "LLM call 5.1s + 10.08s" at bounding box center [252, 138] width 165 height 5
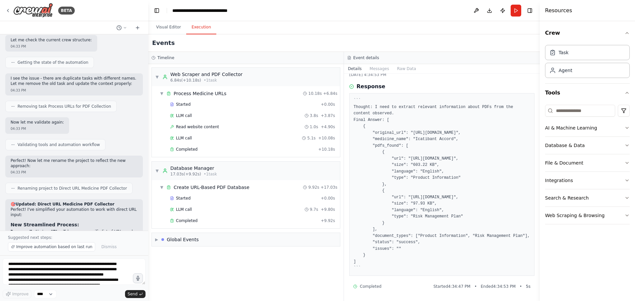
scroll to position [51, 0]
click at [176, 206] on div "LLM call 9.7s + 9.80s" at bounding box center [253, 210] width 170 height 10
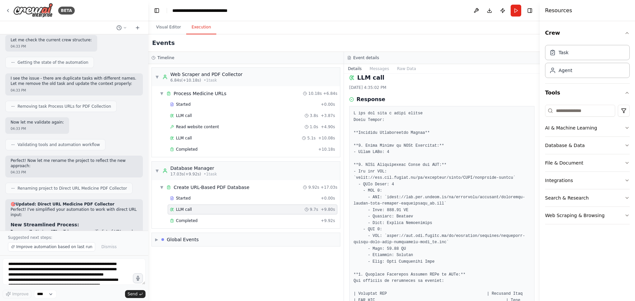
scroll to position [0, 0]
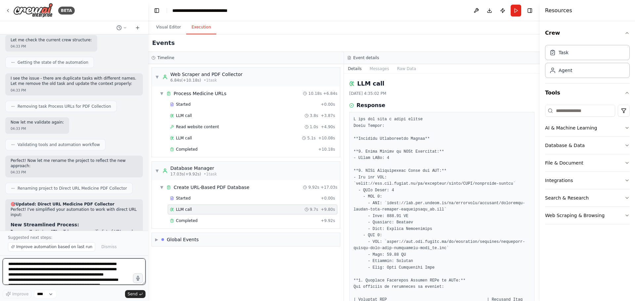
click at [14, 265] on textarea at bounding box center [74, 272] width 143 height 26
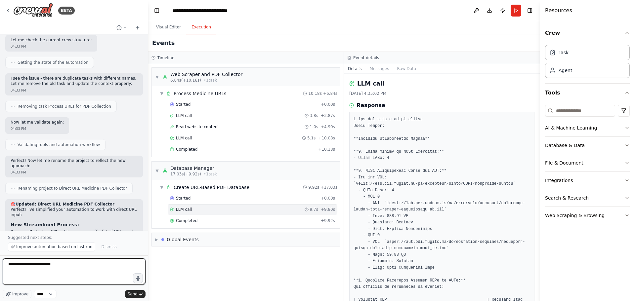
type textarea "**********"
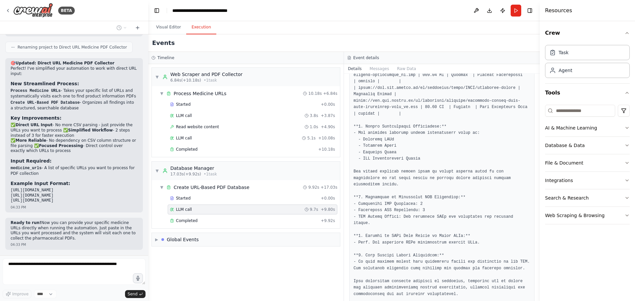
scroll to position [3856, 0]
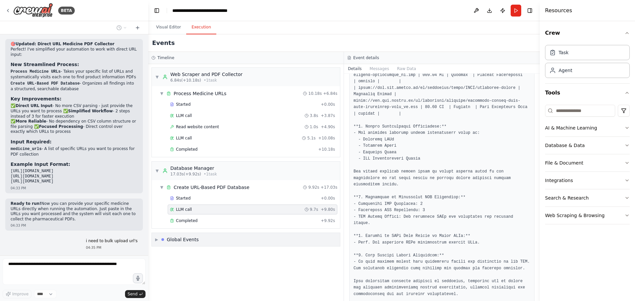
click at [178, 239] on div "Global Events" at bounding box center [183, 239] width 32 height 7
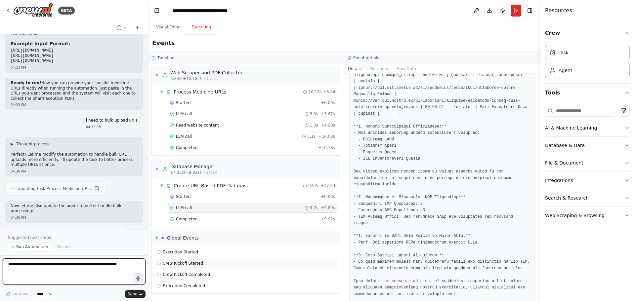
scroll to position [3993, 0]
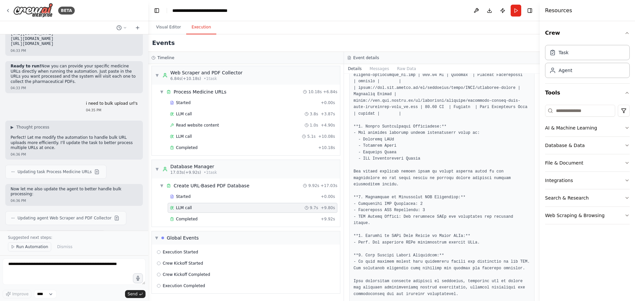
click at [29, 247] on span "Run Automation" at bounding box center [32, 246] width 32 height 5
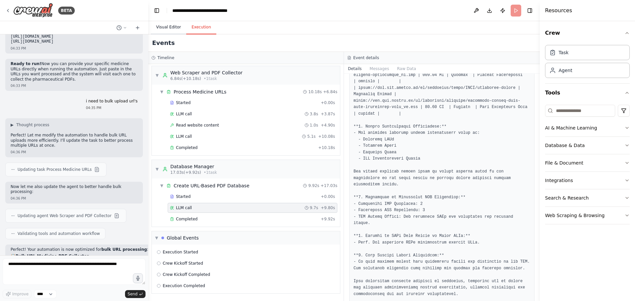
scroll to position [4001, 0]
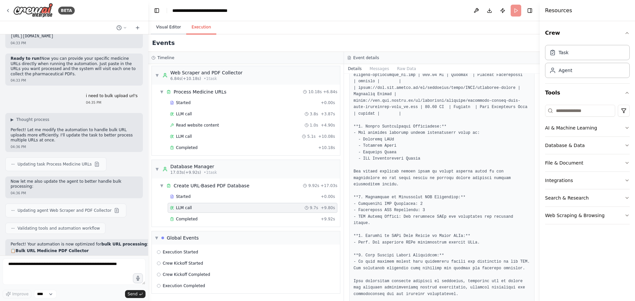
click at [165, 27] on button "Visual Editor" at bounding box center [168, 28] width 35 height 14
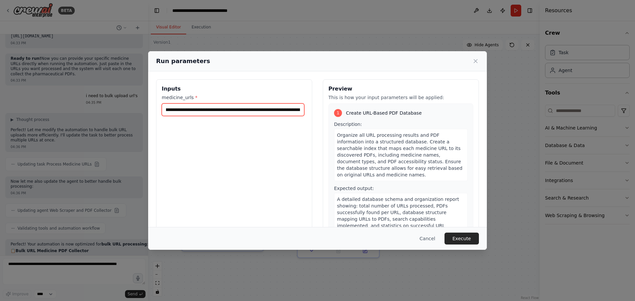
scroll to position [0, 0]
drag, startPoint x: 165, startPoint y: 110, endPoint x: 54, endPoint y: 108, distance: 110.8
click at [54, 108] on div "Run parameters Inputs medicine_urls * Preview This is how your input parameters…" at bounding box center [317, 150] width 635 height 301
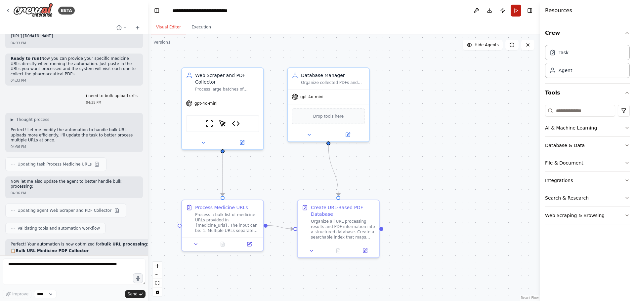
click at [514, 9] on button "Run" at bounding box center [516, 11] width 11 height 12
click at [192, 28] on button "Execution" at bounding box center [201, 28] width 30 height 14
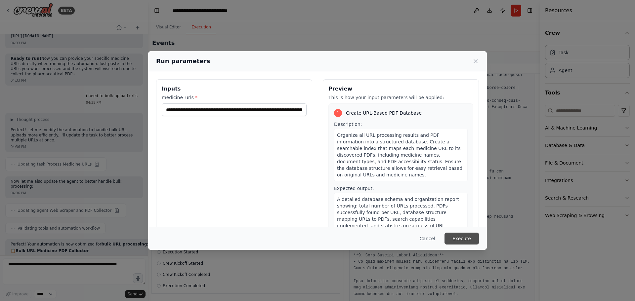
click at [455, 239] on button "Execute" at bounding box center [461, 239] width 34 height 12
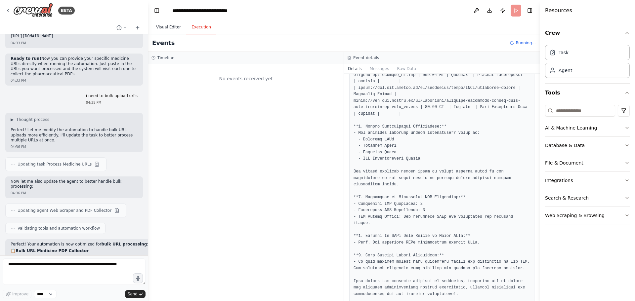
click at [162, 27] on button "Visual Editor" at bounding box center [168, 28] width 35 height 14
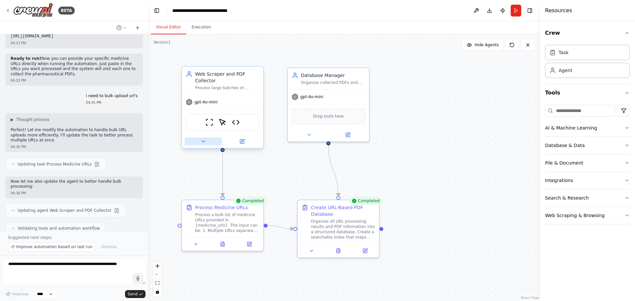
scroll to position [4026, 0]
